Goal: Register for event/course

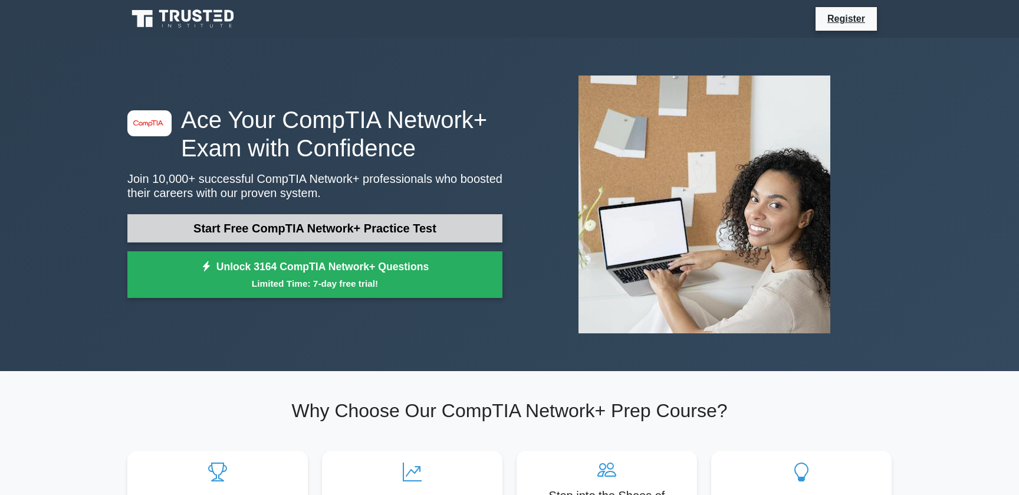
click at [346, 223] on link "Start Free CompTIA Network+ Practice Test" at bounding box center [314, 228] width 375 height 28
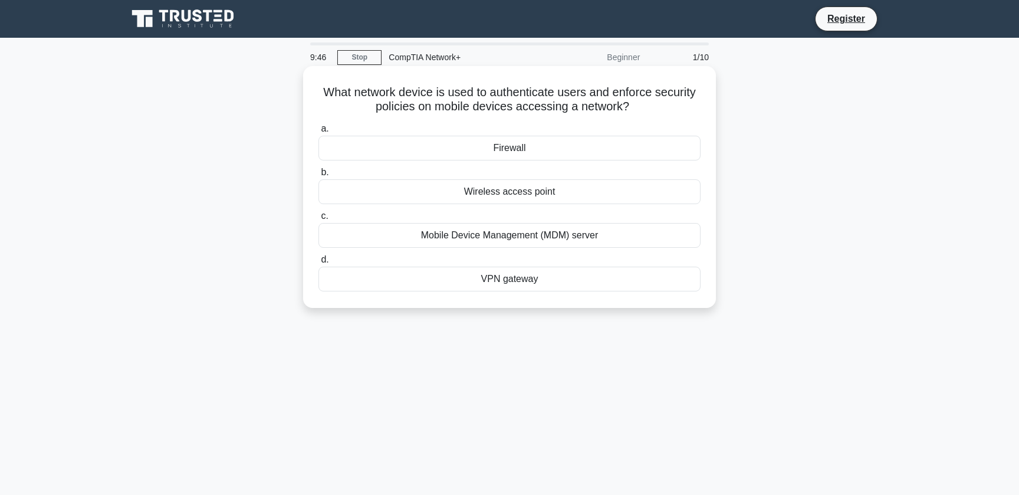
click at [511, 156] on div "Firewall" at bounding box center [509, 148] width 382 height 25
click at [318, 133] on input "a. Firewall" at bounding box center [318, 129] width 0 height 8
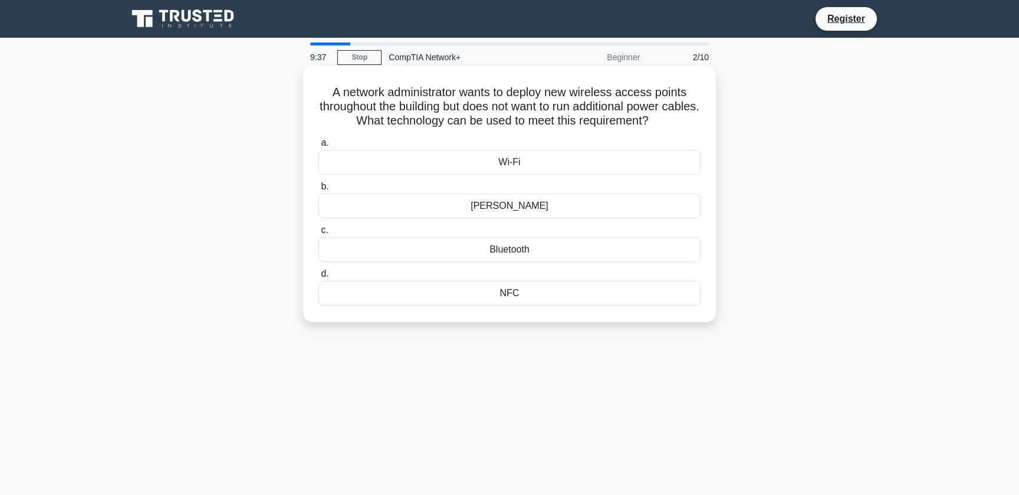
click at [576, 212] on div "[PERSON_NAME]" at bounding box center [509, 205] width 382 height 25
click at [318, 190] on input "[PERSON_NAME]" at bounding box center [318, 187] width 0 height 8
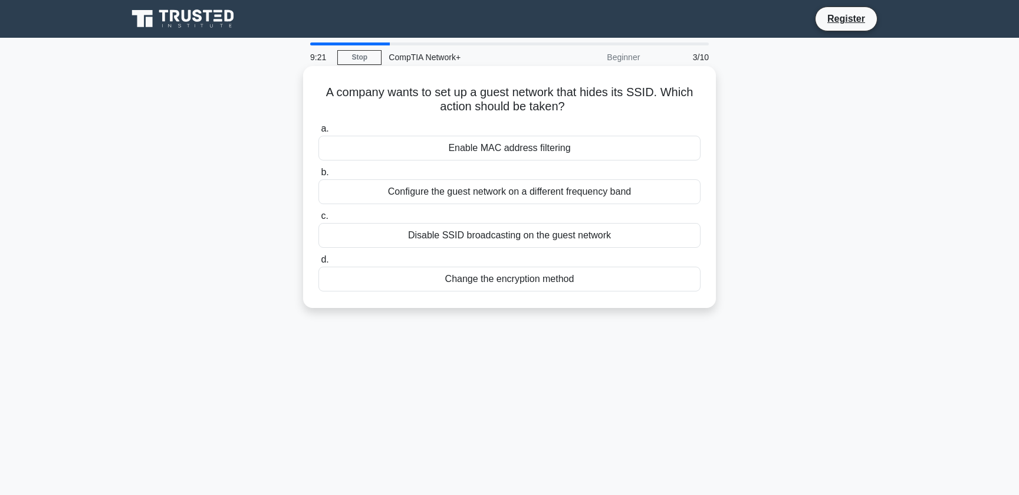
click at [604, 239] on div "Disable SSID broadcasting on the guest network" at bounding box center [509, 235] width 382 height 25
click at [318, 220] on input "c. Disable SSID broadcasting on the guest network" at bounding box center [318, 216] width 0 height 8
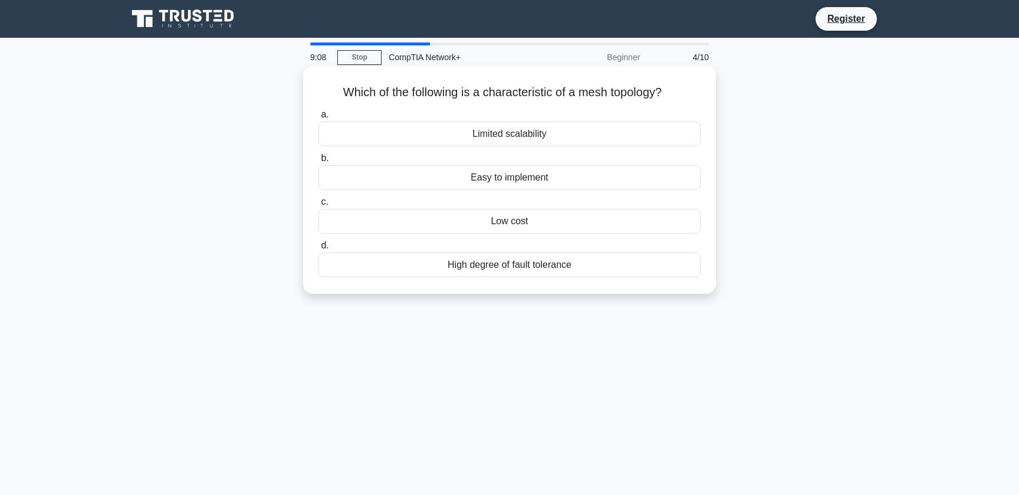
click at [587, 185] on div "Easy to implement" at bounding box center [509, 177] width 382 height 25
click at [318, 162] on input "b. Easy to implement" at bounding box center [318, 158] width 0 height 8
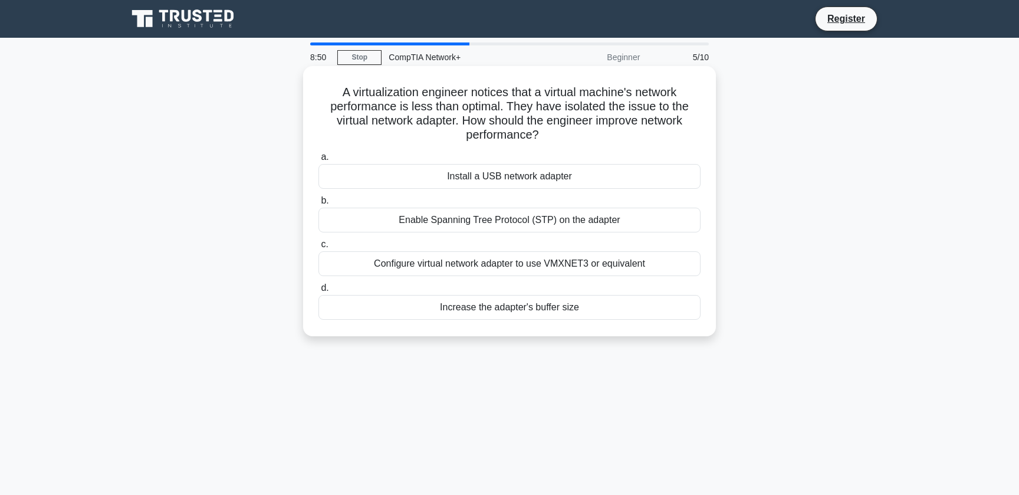
click at [653, 257] on div "Configure virtual network adapter to use VMXNET3 or equivalent" at bounding box center [509, 263] width 382 height 25
click at [318, 248] on input "c. Configure virtual network adapter to use VMXNET3 or equivalent" at bounding box center [318, 245] width 0 height 8
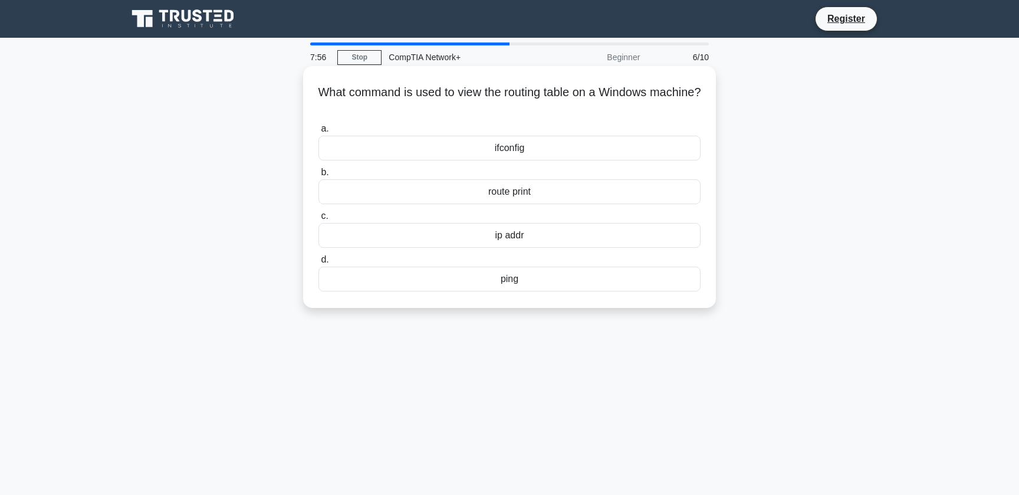
click at [484, 192] on div "route print" at bounding box center [509, 191] width 382 height 25
click at [318, 176] on input "b. route print" at bounding box center [318, 173] width 0 height 8
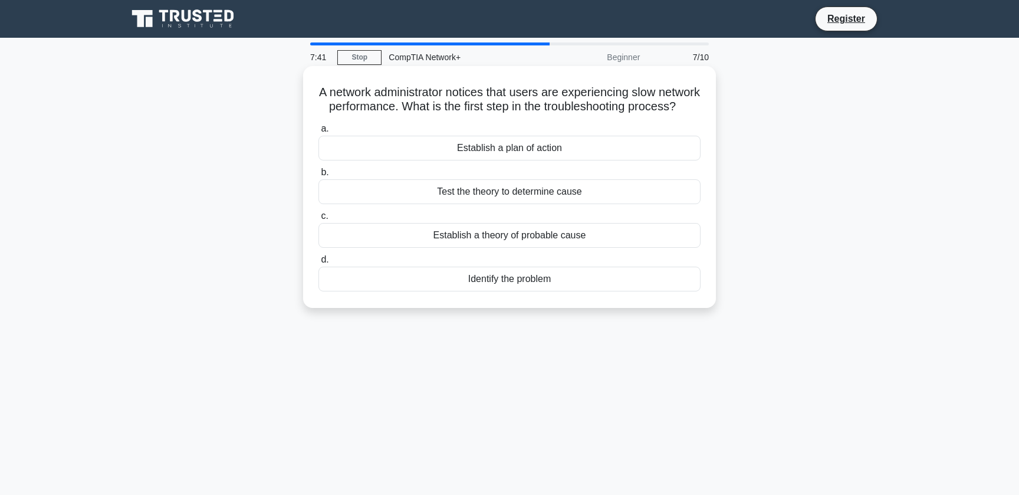
click at [557, 281] on div "Identify the problem" at bounding box center [509, 279] width 382 height 25
click at [318, 264] on input "d. Identify the problem" at bounding box center [318, 260] width 0 height 8
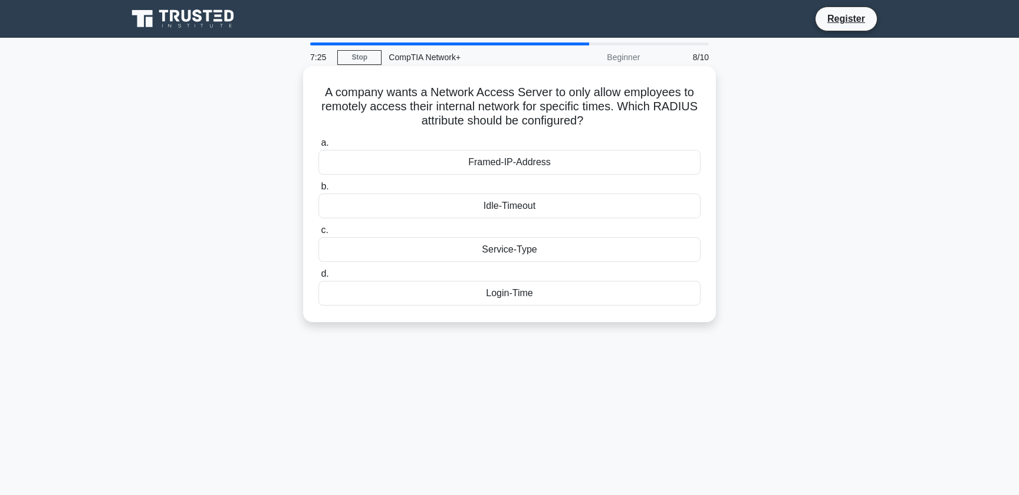
click at [539, 292] on div "Login-Time" at bounding box center [509, 293] width 382 height 25
click at [318, 278] on input "d. Login-Time" at bounding box center [318, 274] width 0 height 8
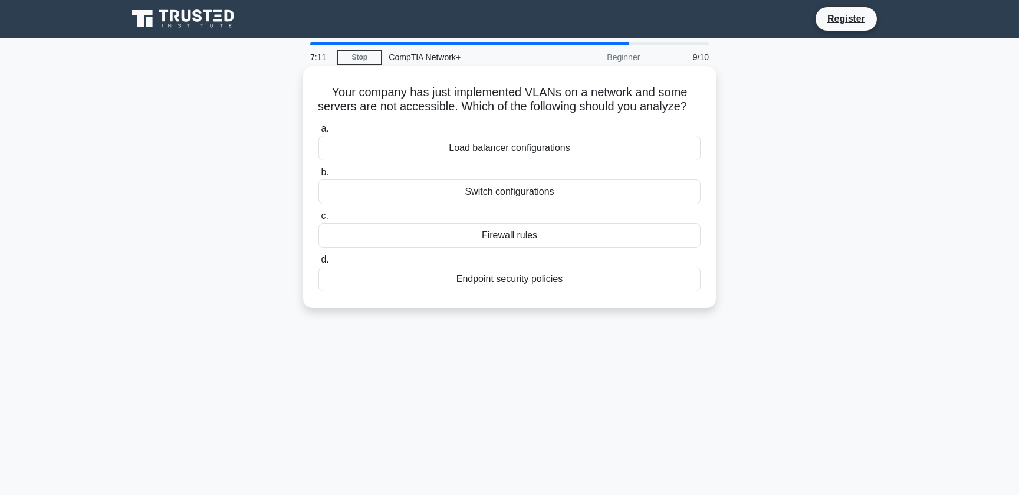
click at [578, 235] on div "Firewall rules" at bounding box center [509, 235] width 382 height 25
click at [318, 220] on input "c. Firewall rules" at bounding box center [318, 216] width 0 height 8
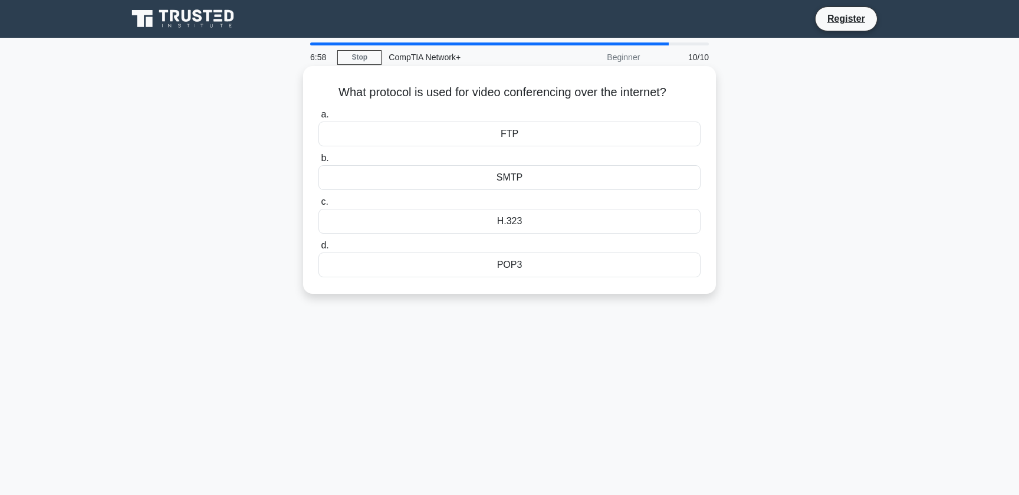
click at [558, 226] on div "H.323" at bounding box center [509, 221] width 382 height 25
click at [318, 206] on input "c. H.323" at bounding box center [318, 202] width 0 height 8
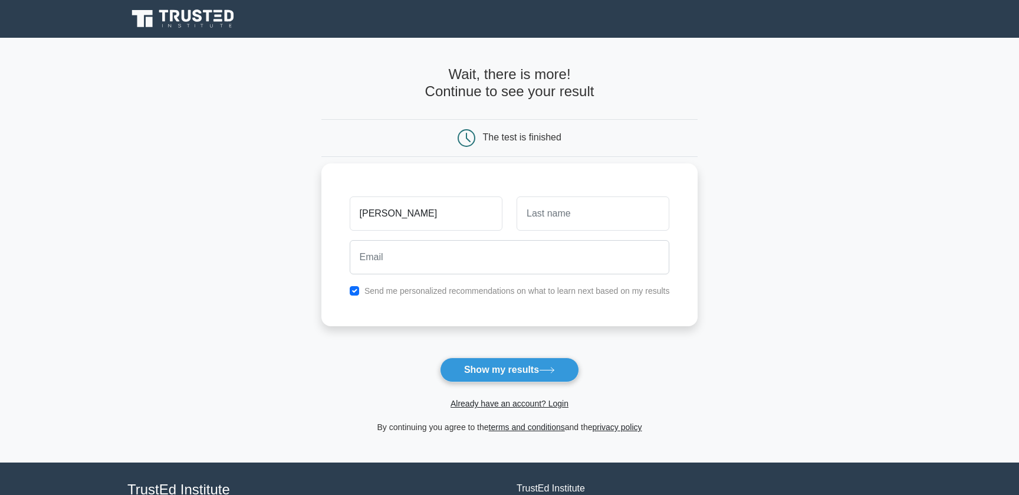
type input "alex"
type input "rey"
click at [354, 290] on input "checkbox" at bounding box center [354, 290] width 9 height 9
checkbox input "false"
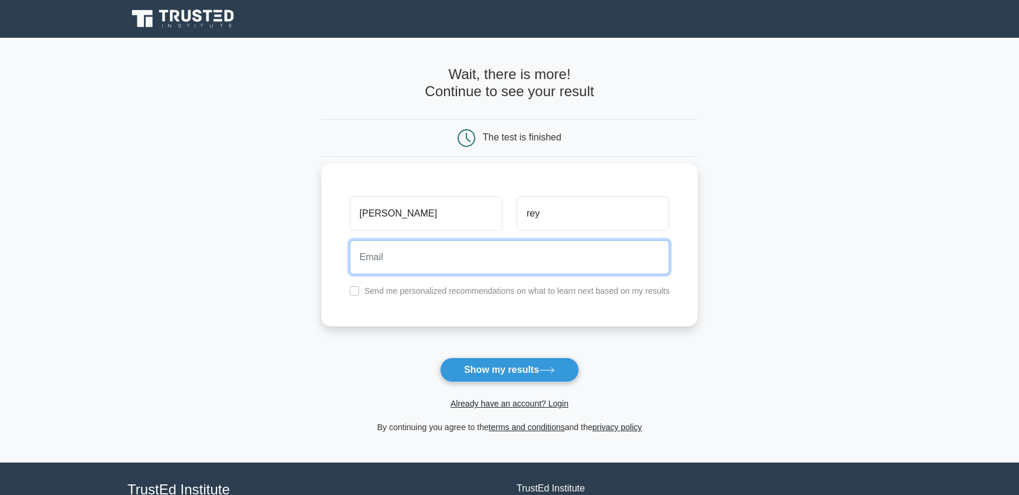
click at [386, 263] on input "email" at bounding box center [510, 257] width 320 height 34
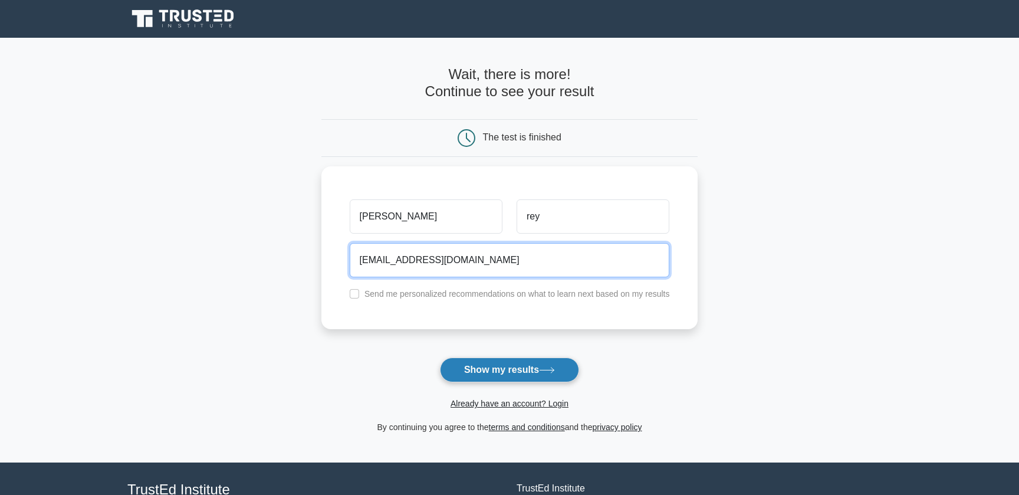
type input "amreynoso1990@gmail.com"
click at [550, 369] on icon at bounding box center [547, 370] width 16 height 6
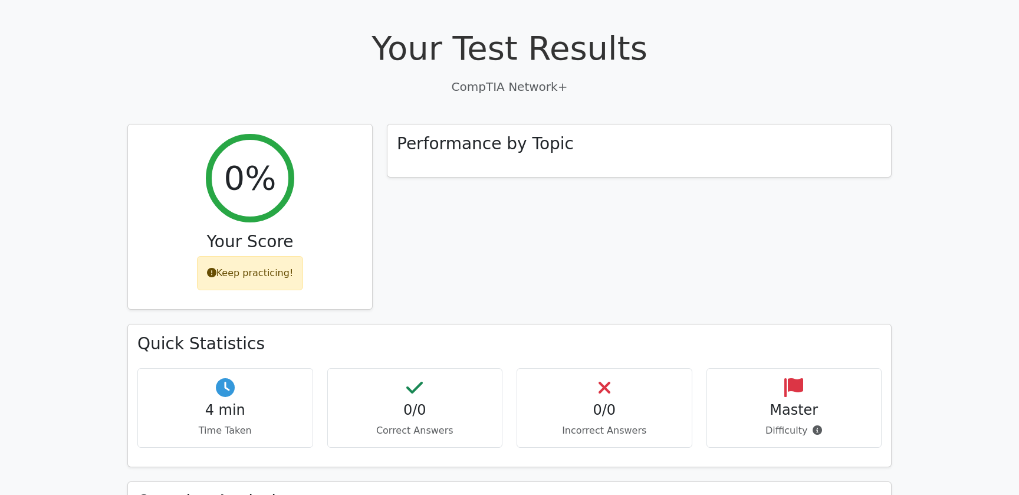
scroll to position [331, 0]
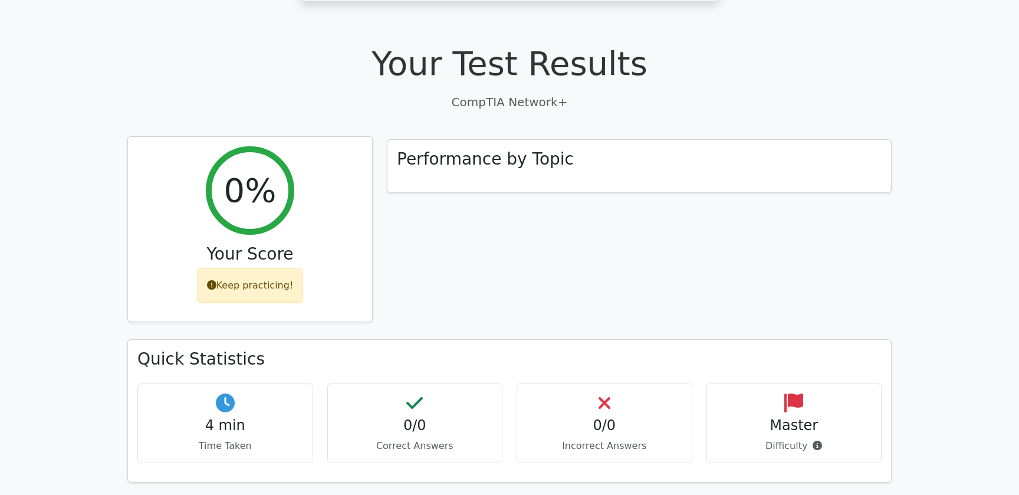
click at [278, 149] on div "0%" at bounding box center [250, 190] width 88 height 88
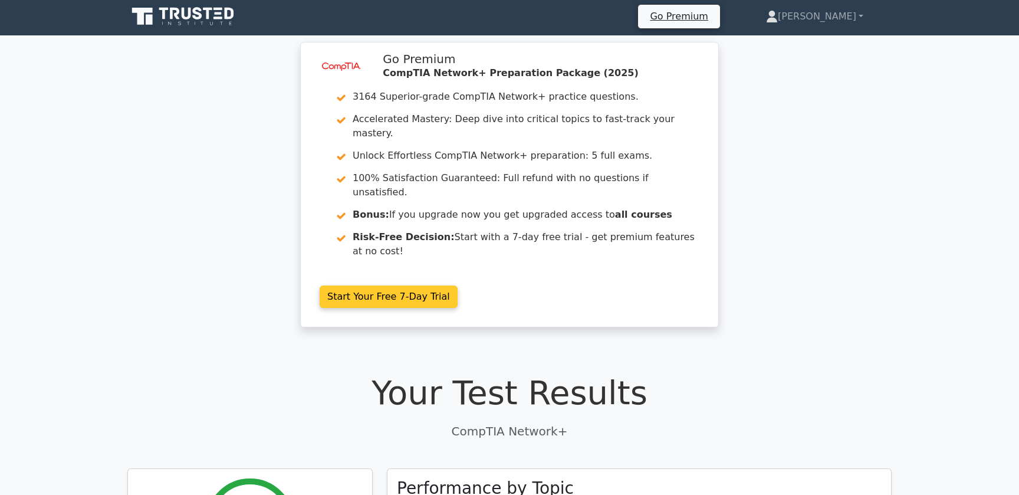
scroll to position [0, 0]
